Goal: Information Seeking & Learning: Learn about a topic

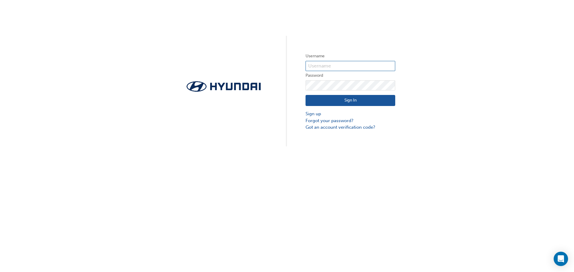
type input "14673"
click at [363, 99] on button "Sign In" at bounding box center [350, 100] width 90 height 11
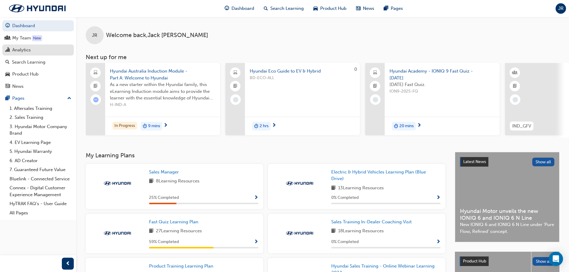
click at [36, 54] on link "Analytics" at bounding box center [37, 50] width 71 height 11
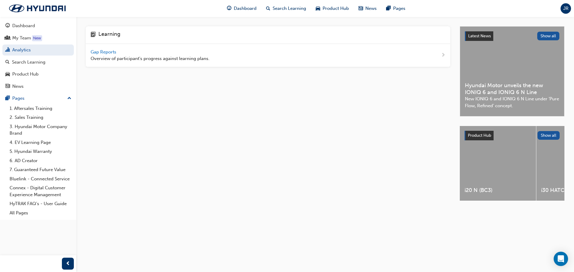
click at [108, 51] on span "Gap Reports" at bounding box center [104, 51] width 27 height 5
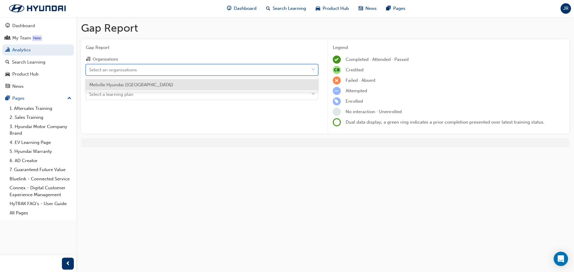
click at [131, 67] on div "Select an organisations" at bounding box center [113, 69] width 48 height 7
click at [90, 67] on input "Organisations option Melville Hyundai (Melville) focused, 1 of 1. 1 result avai…" at bounding box center [89, 69] width 1 height 5
click at [127, 87] on span "Melville Hyundai ([GEOGRAPHIC_DATA])" at bounding box center [131, 84] width 84 height 5
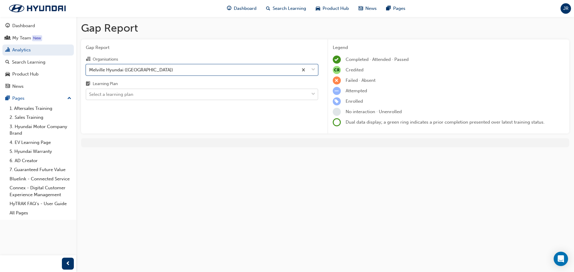
click at [127, 93] on div "Select a learning plan" at bounding box center [111, 94] width 44 height 7
click at [90, 93] on input "Learning Plan Select a learning plan" at bounding box center [89, 94] width 1 height 5
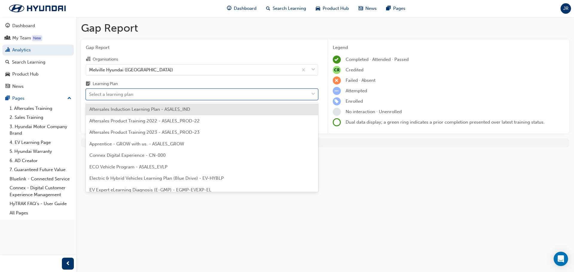
click at [180, 96] on div "Select a learning plan" at bounding box center [197, 94] width 223 height 10
click at [90, 96] on input "Learning Plan option Aftersales Induction Learning Plan - ASALES_IND focused, 1…" at bounding box center [89, 94] width 1 height 5
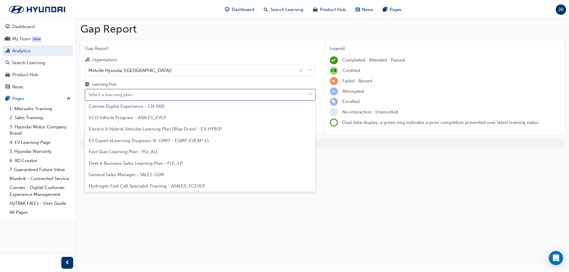
scroll to position [60, 0]
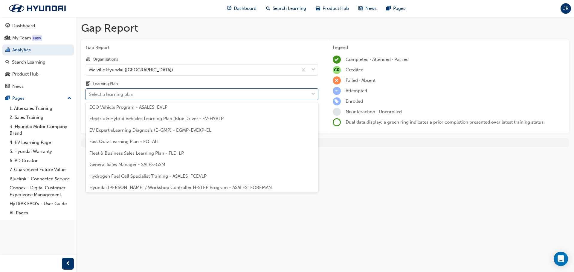
click at [120, 140] on span "Fast Quiz Learning Plan - FQ_ALL" at bounding box center [124, 141] width 70 height 5
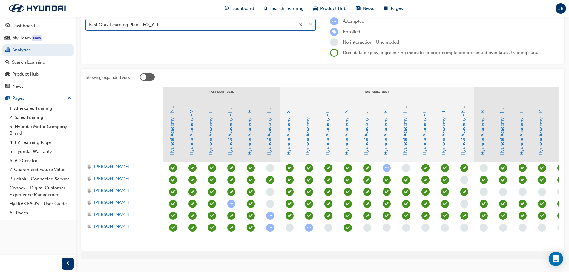
scroll to position [86, 0]
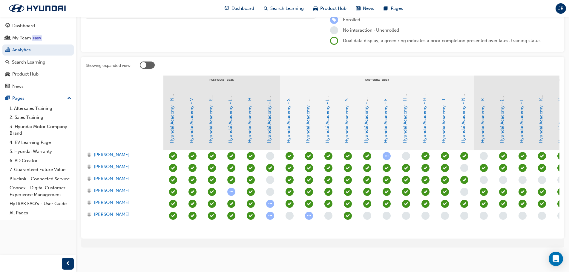
click at [269, 134] on link "Hyundai Academy - IONIQ 9 Fast Quiz - [DATE]" at bounding box center [269, 94] width 5 height 99
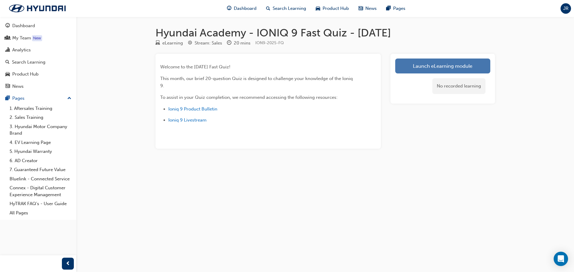
click at [448, 67] on link "Launch eLearning module" at bounding box center [442, 66] width 95 height 15
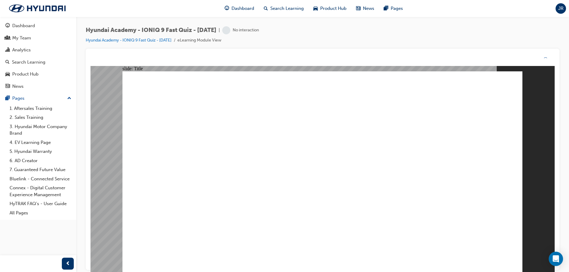
click at [335, 35] on div "Hyundai Academy - IONIQ 9 Fast Quiz - [DATE] | No interaction Hyundai Academy -…" at bounding box center [323, 37] width 474 height 22
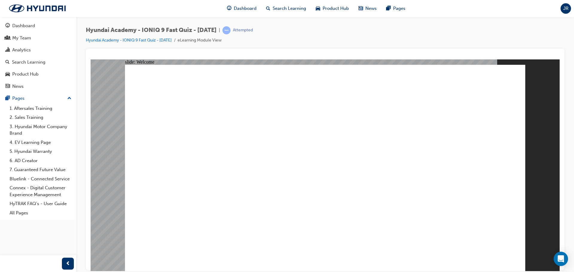
radio input "true"
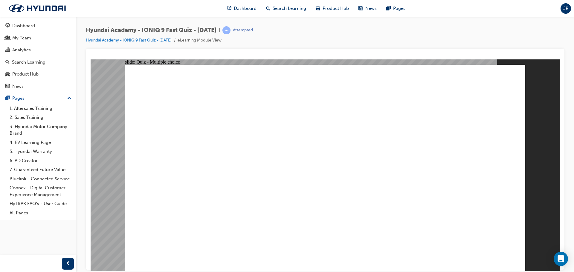
radio input "true"
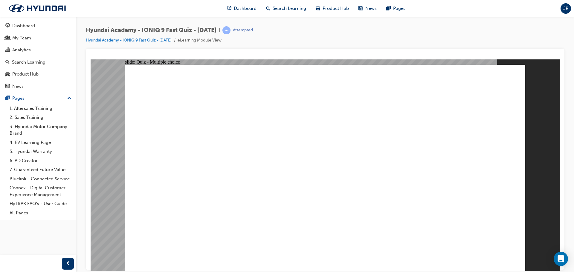
radio input "true"
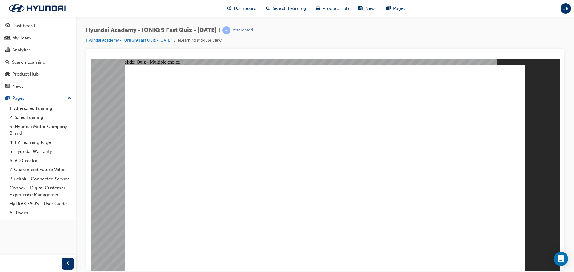
radio input "true"
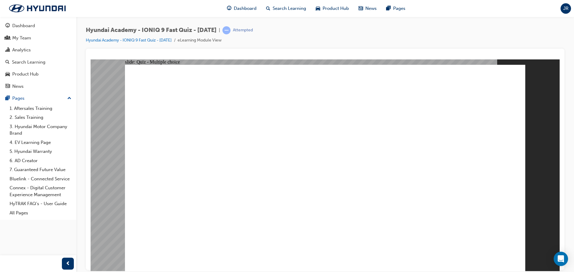
radio input "true"
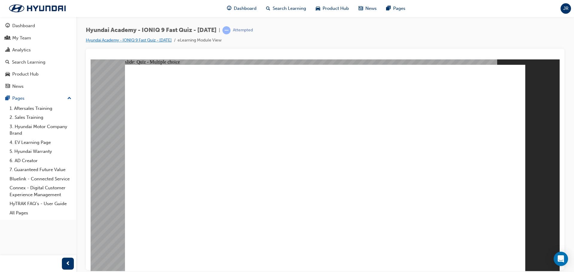
click at [157, 41] on link "Hyundai Academy - IONIQ 9 Fast Quiz - [DATE]" at bounding box center [129, 40] width 86 height 5
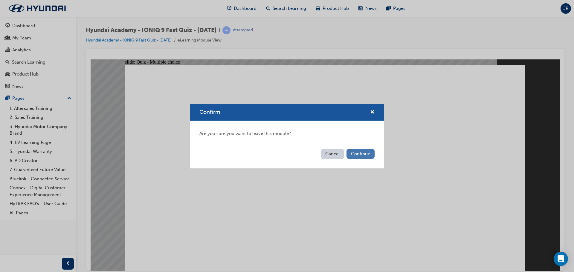
click at [368, 154] on button "Continue" at bounding box center [360, 154] width 28 height 10
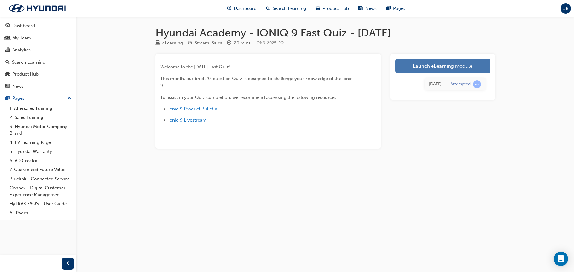
click at [413, 65] on link "Launch eLearning module" at bounding box center [442, 66] width 95 height 15
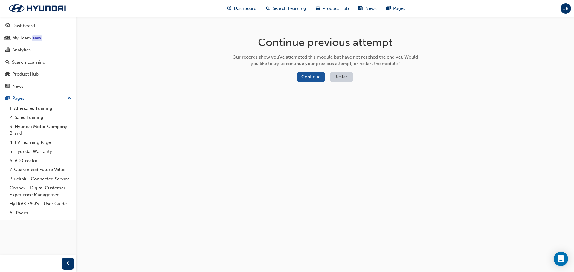
click at [338, 78] on button "Restart" at bounding box center [342, 77] width 24 height 10
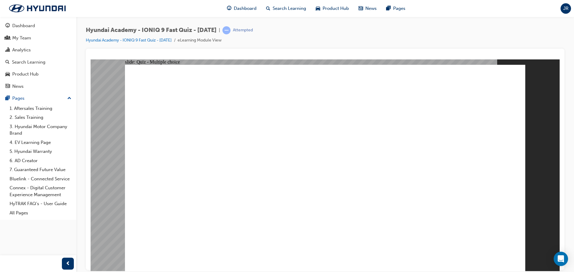
radio input "true"
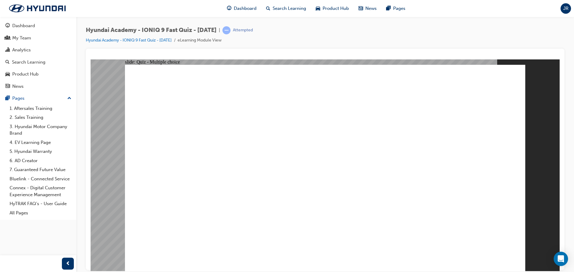
radio input "true"
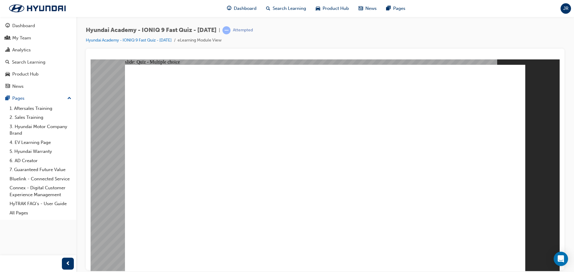
radio input "true"
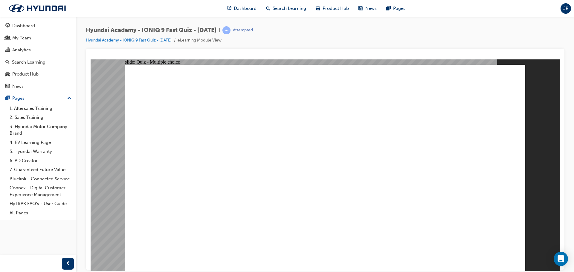
radio input "true"
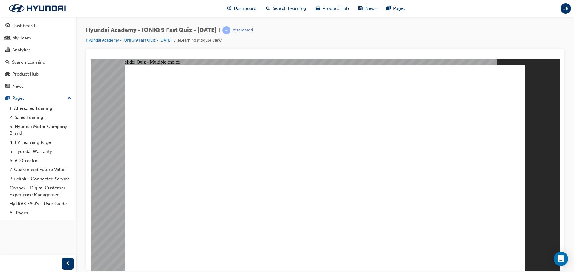
radio input "true"
drag, startPoint x: 213, startPoint y: 184, endPoint x: 231, endPoint y: 182, distance: 17.4
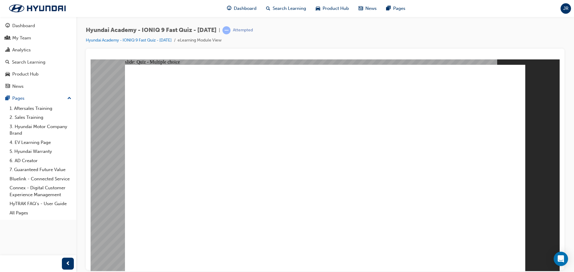
radio input "true"
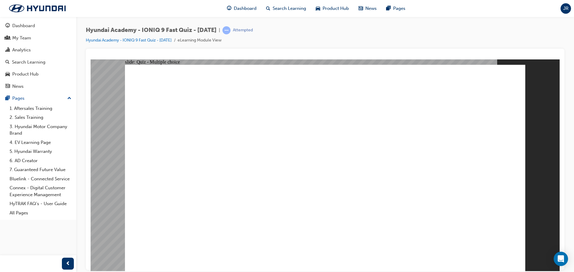
checkbox input "true"
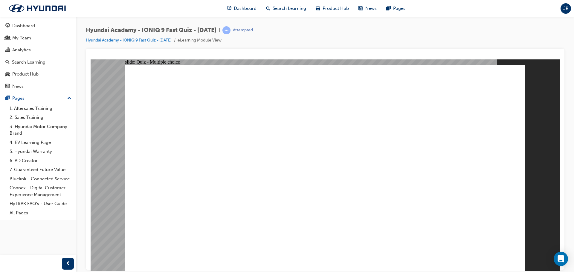
radio input "true"
drag, startPoint x: 321, startPoint y: 207, endPoint x: 323, endPoint y: 203, distance: 4.7
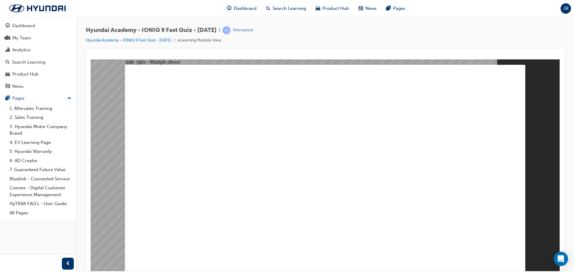
radio input "true"
checkbox input "true"
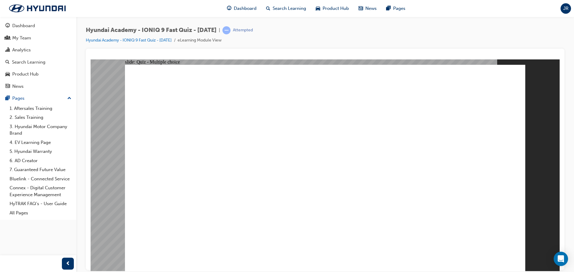
checkbox input "true"
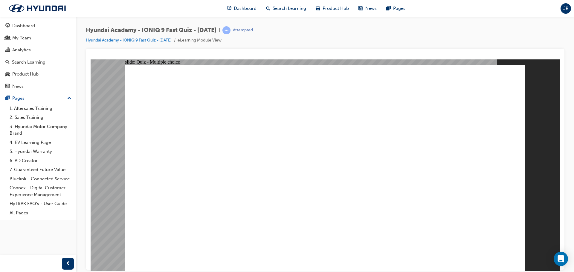
radio input "true"
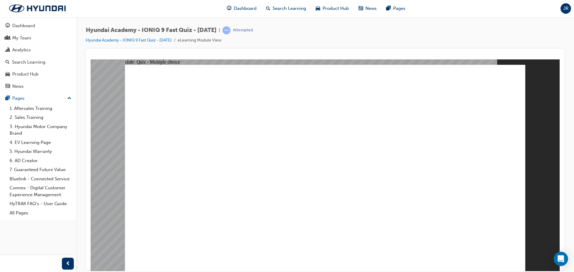
click at [169, 41] on link "Hyundai Academy - IONIQ 9 Fast Quiz - [DATE]" at bounding box center [129, 40] width 86 height 5
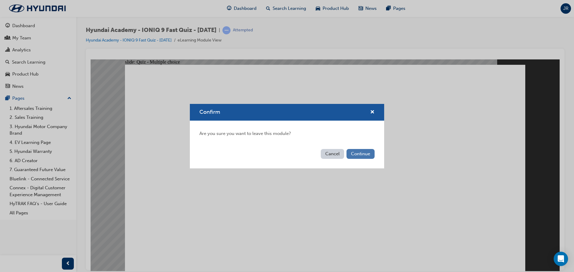
click at [359, 155] on button "Continue" at bounding box center [360, 154] width 28 height 10
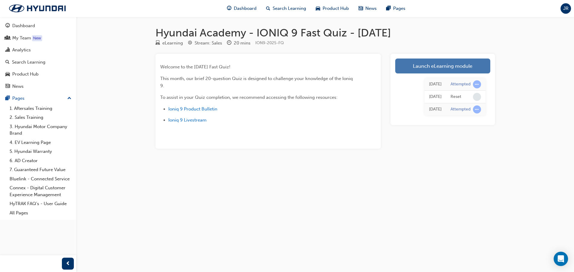
click at [434, 65] on link "Launch eLearning module" at bounding box center [442, 66] width 95 height 15
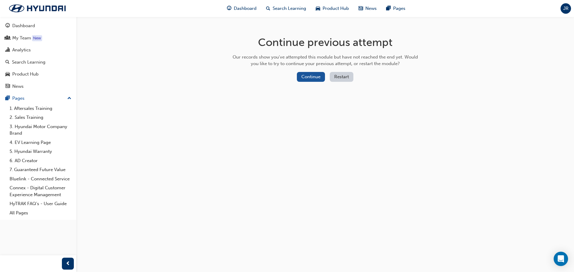
click at [348, 74] on button "Restart" at bounding box center [342, 77] width 24 height 10
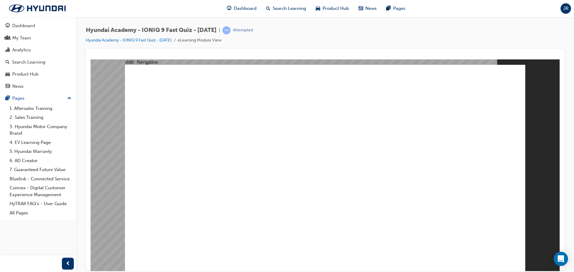
radio input "true"
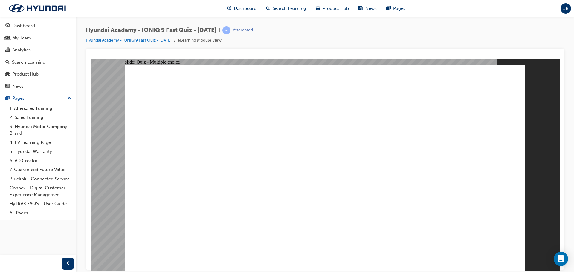
radio input "true"
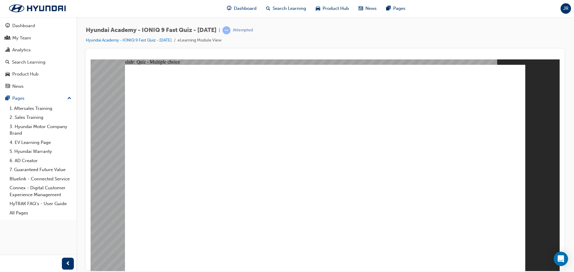
radio input "true"
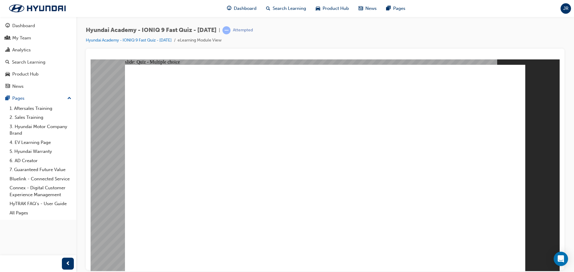
radio input "true"
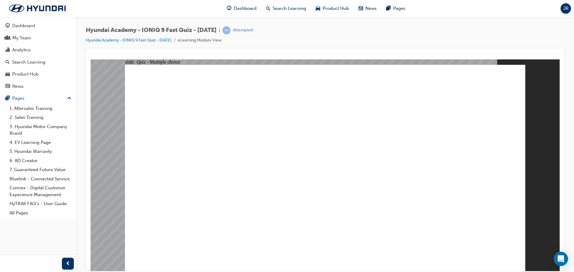
radio input "true"
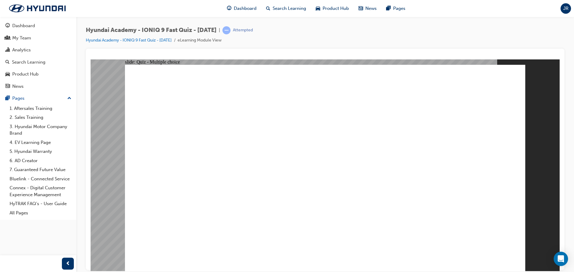
radio input "true"
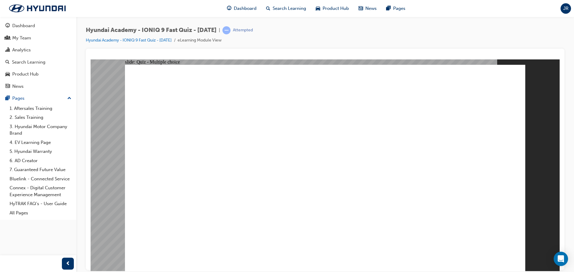
checkbox input "true"
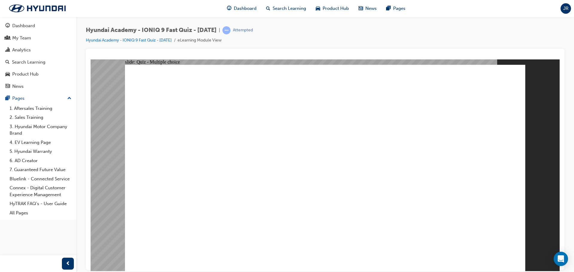
radio input "true"
drag, startPoint x: 329, startPoint y: 200, endPoint x: 324, endPoint y: 202, distance: 5.9
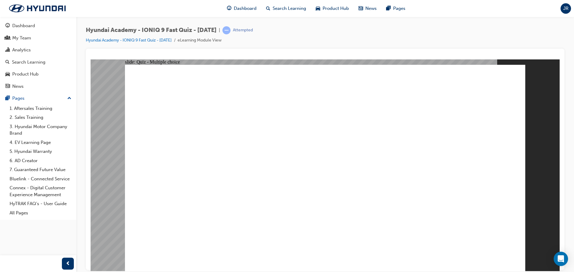
radio input "true"
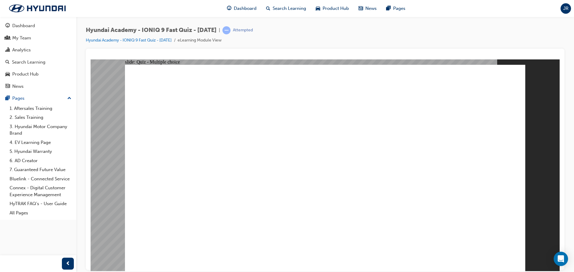
checkbox input "true"
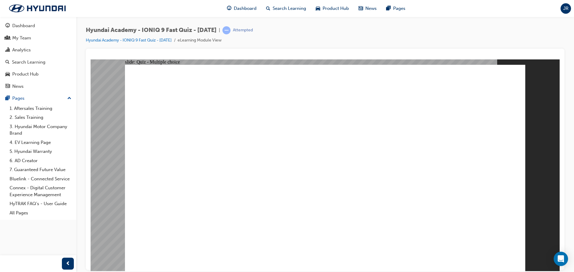
radio input "true"
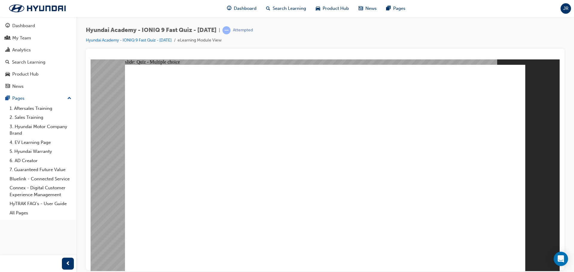
radio input "true"
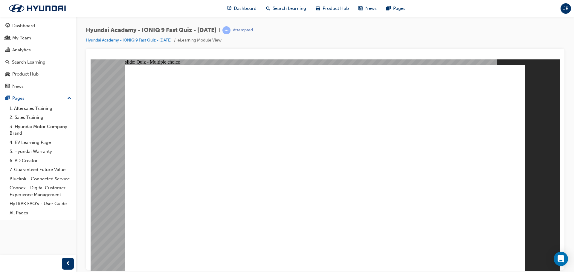
drag, startPoint x: 277, startPoint y: 233, endPoint x: 284, endPoint y: 222, distance: 13.1
radio input "true"
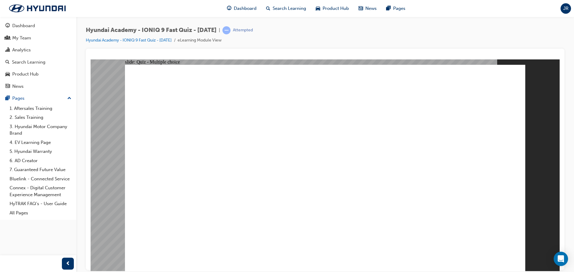
radio input "true"
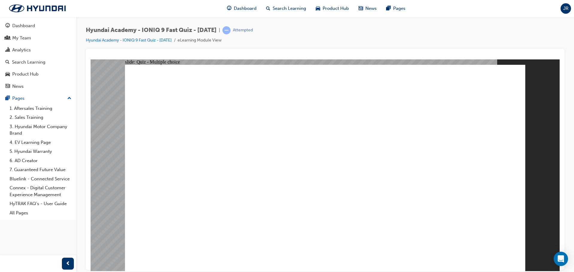
radio input "true"
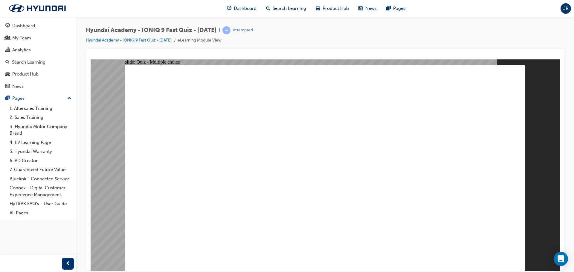
radio input "false"
radio input "true"
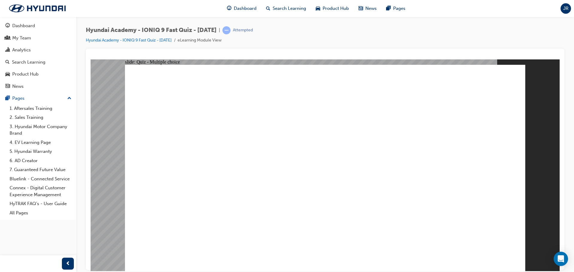
radio input "true"
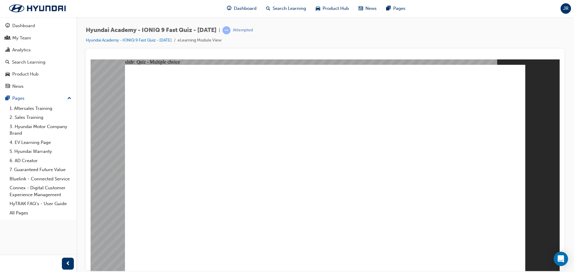
radio input "true"
